Goal: Information Seeking & Learning: Learn about a topic

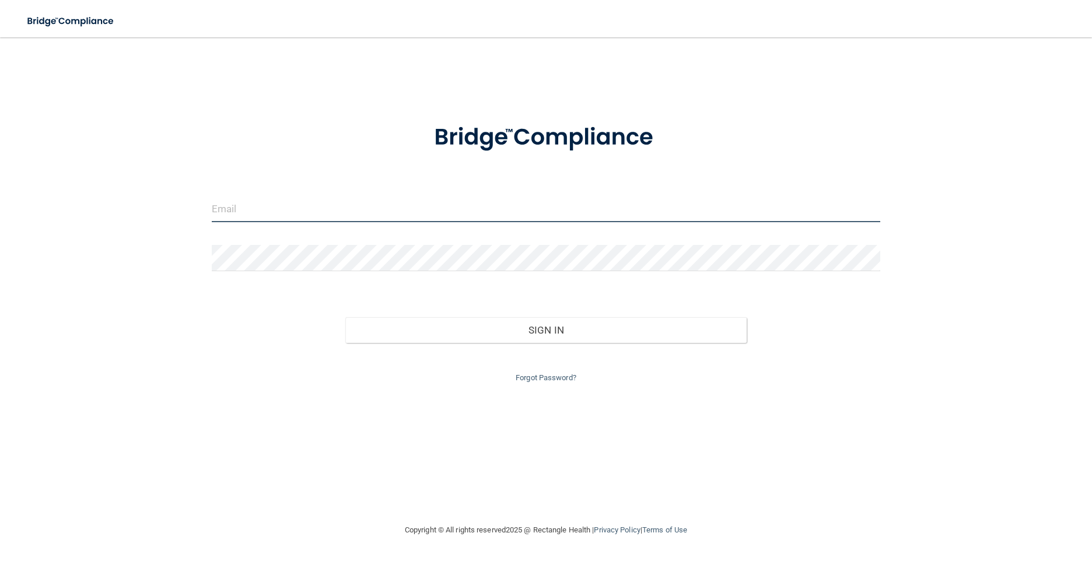
click at [285, 208] on input "email" at bounding box center [546, 209] width 669 height 26
type input "f"
type input "[EMAIL_ADDRESS][DOMAIN_NAME]"
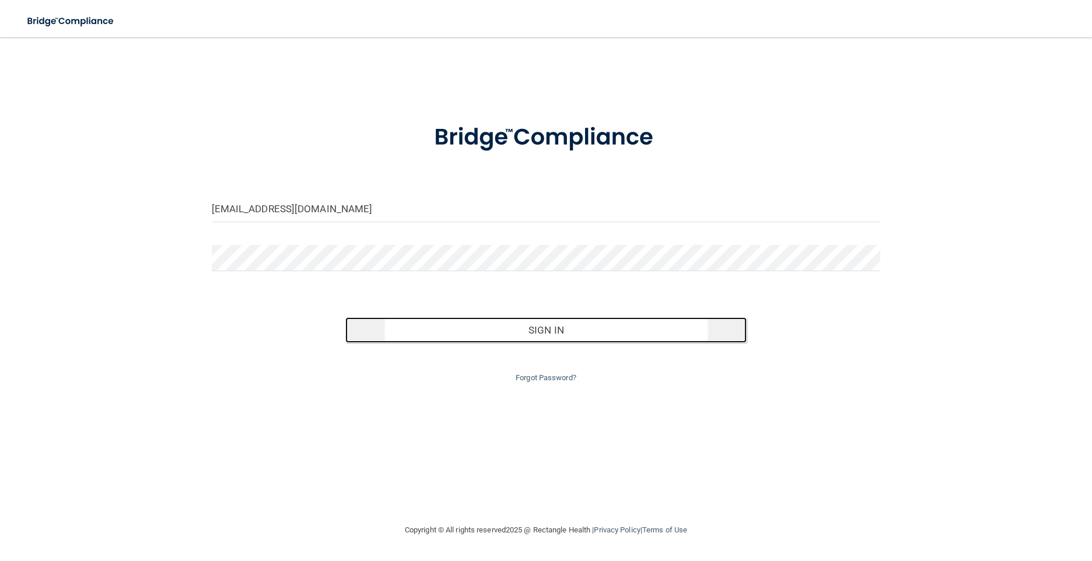
click at [503, 330] on button "Sign In" at bounding box center [545, 330] width 401 height 26
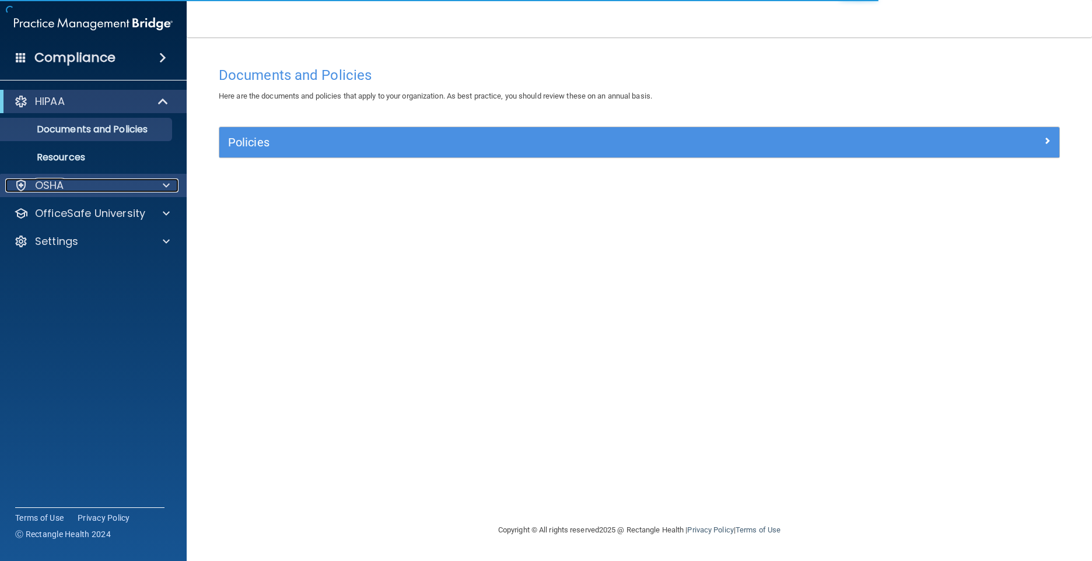
click at [95, 191] on div "OSHA" at bounding box center [77, 185] width 145 height 14
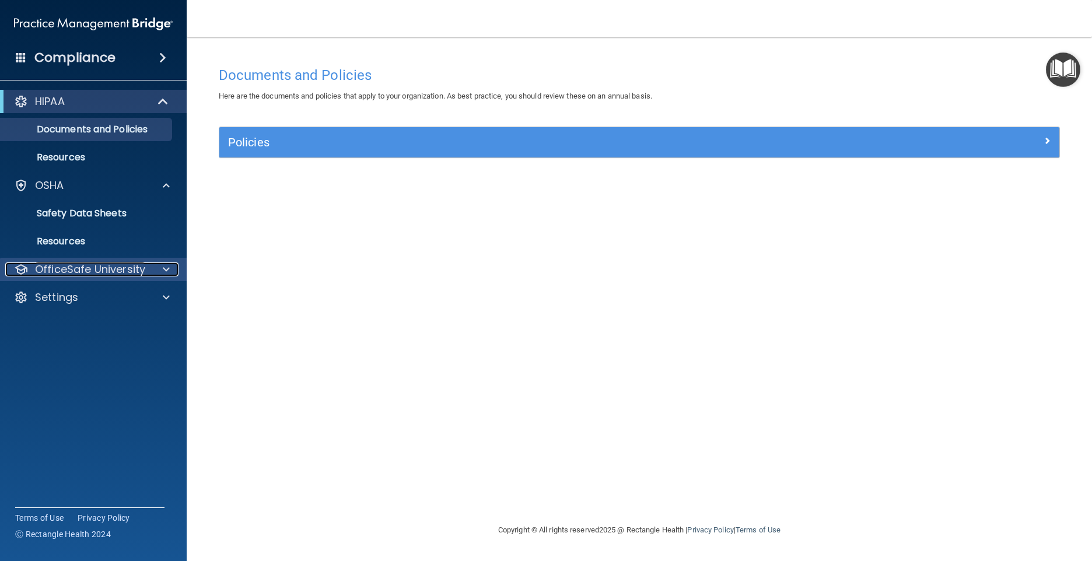
click at [144, 263] on div "OfficeSafe University" at bounding box center [77, 269] width 145 height 14
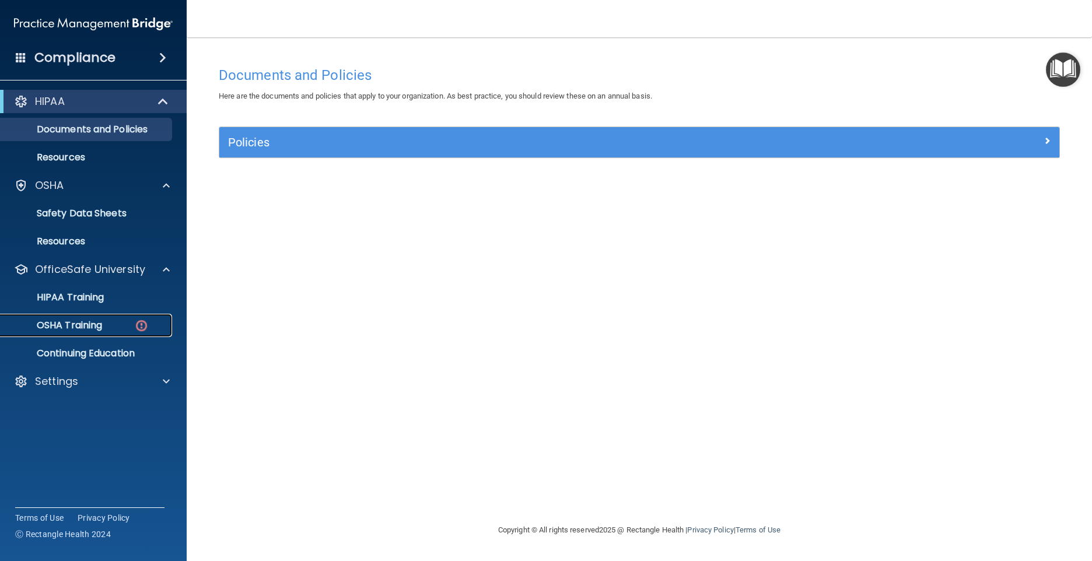
click at [99, 320] on p "OSHA Training" at bounding box center [55, 326] width 94 height 12
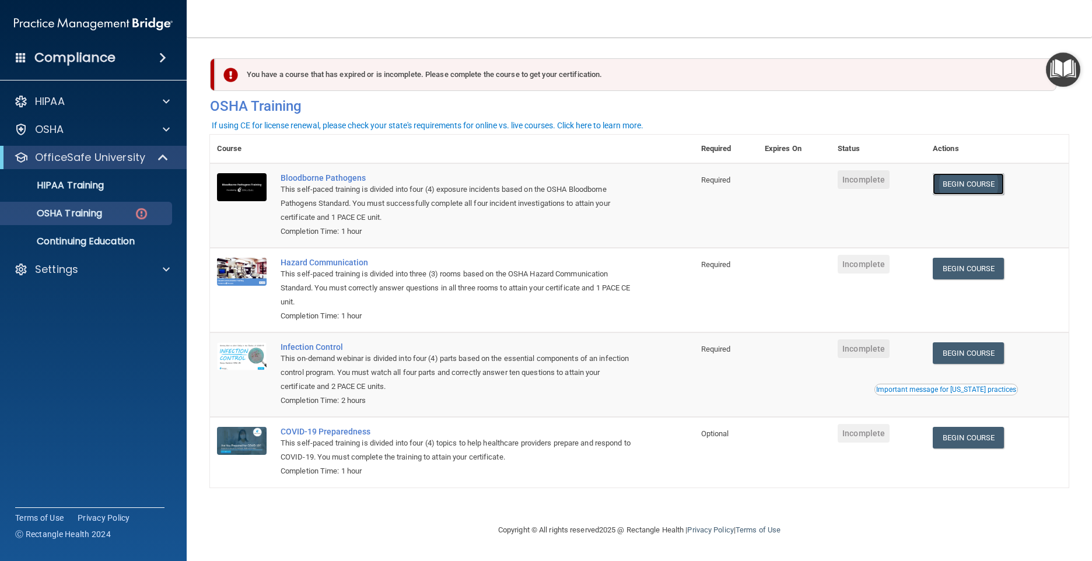
click at [960, 184] on link "Begin Course" at bounding box center [968, 184] width 71 height 22
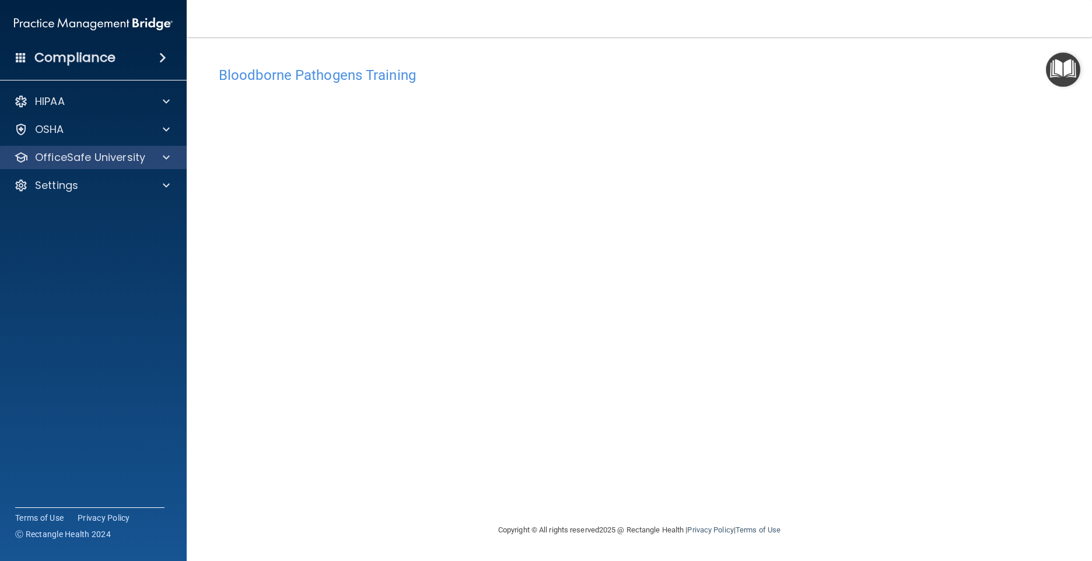
click at [169, 150] on div "OfficeSafe University" at bounding box center [93, 157] width 187 height 23
click at [157, 157] on div at bounding box center [164, 157] width 29 height 14
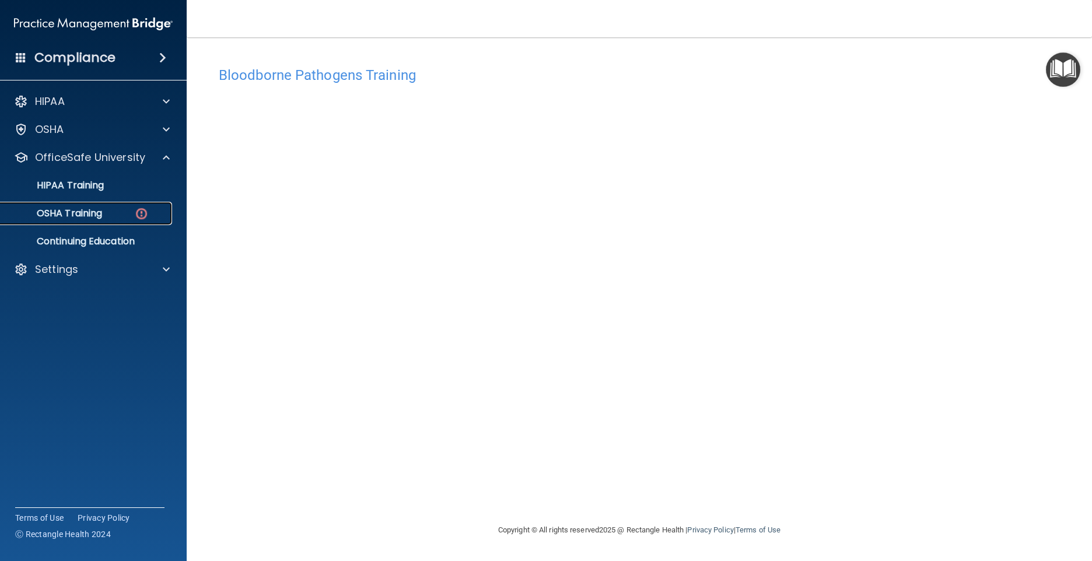
click at [142, 208] on img at bounding box center [141, 213] width 15 height 15
